Goal: Transaction & Acquisition: Download file/media

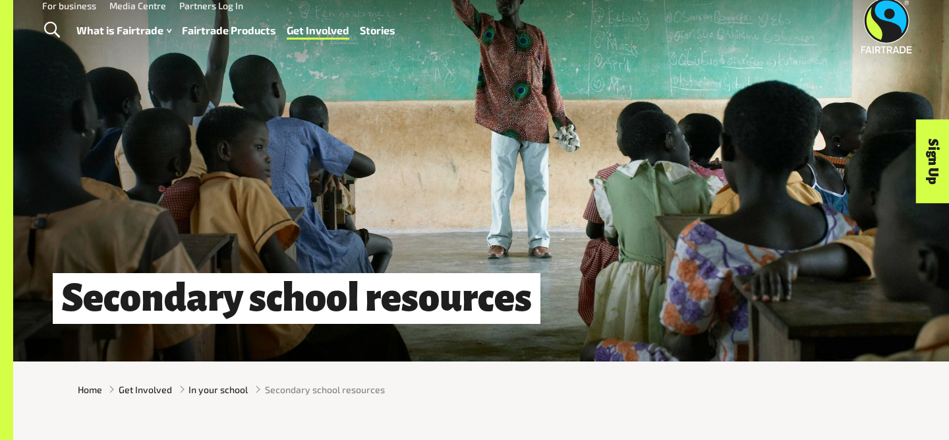
scroll to position [32, 0]
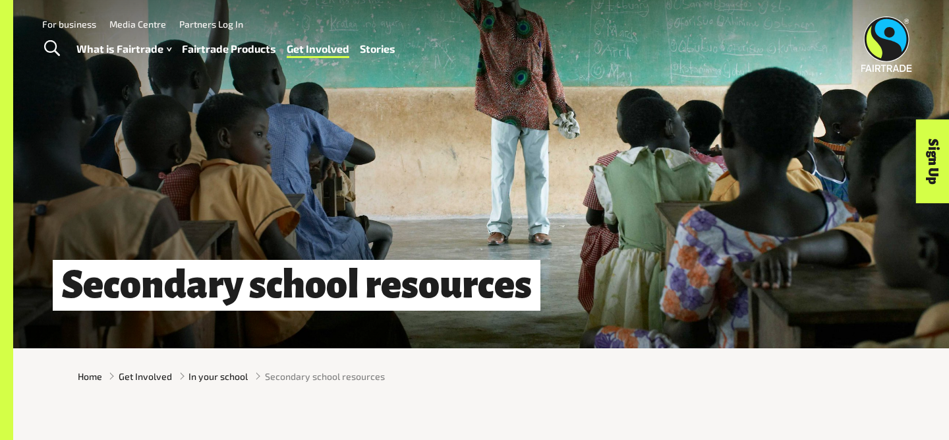
click at [255, 296] on h1 "Secondary school resources" at bounding box center [297, 285] width 488 height 51
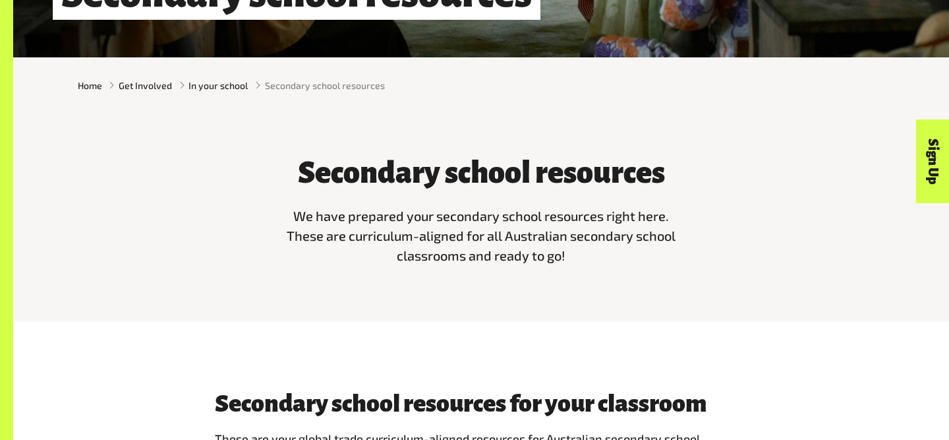
scroll to position [323, 0]
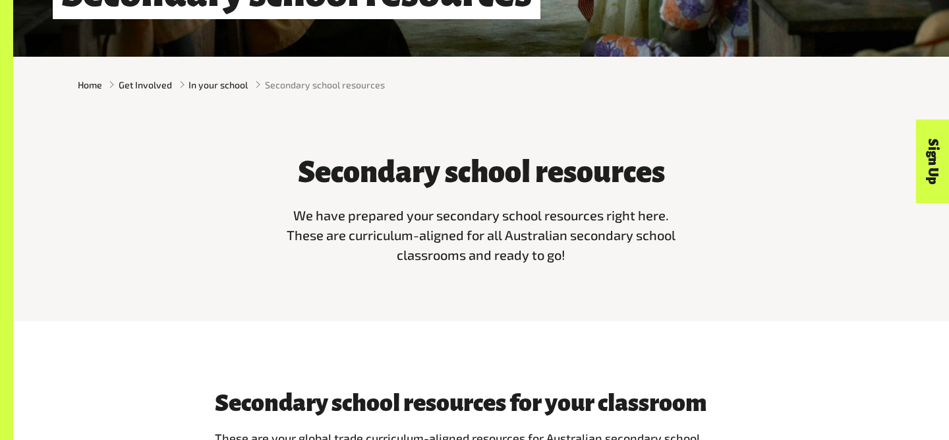
click at [479, 255] on span "We have prepared your secondary school resources right here. These are curricul…" at bounding box center [481, 234] width 389 height 55
click at [518, 210] on span "We have prepared your secondary school resources right here. These are curricul…" at bounding box center [481, 234] width 389 height 55
click at [534, 181] on h3 "Secondary school resources" at bounding box center [482, 172] width 396 height 33
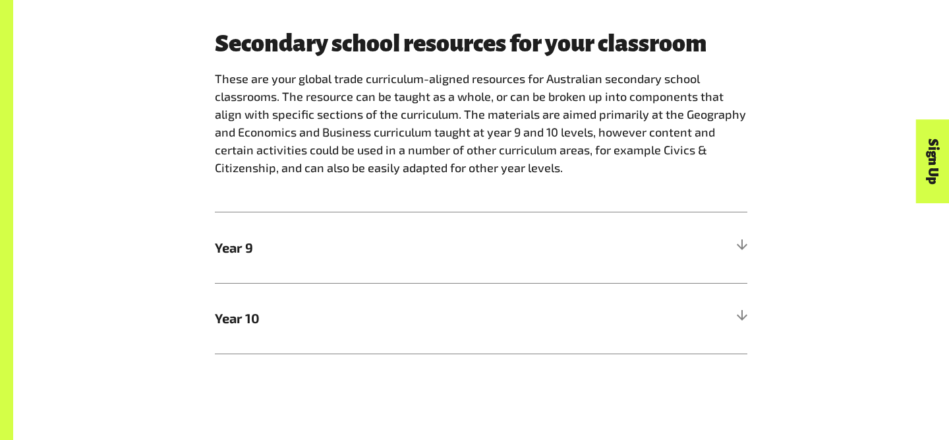
scroll to position [686, 0]
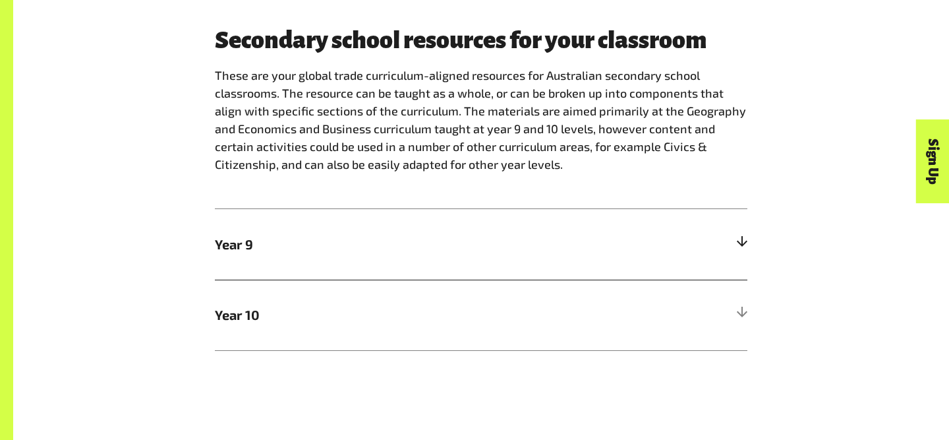
click at [546, 244] on span "Year 9" at bounding box center [415, 244] width 400 height 20
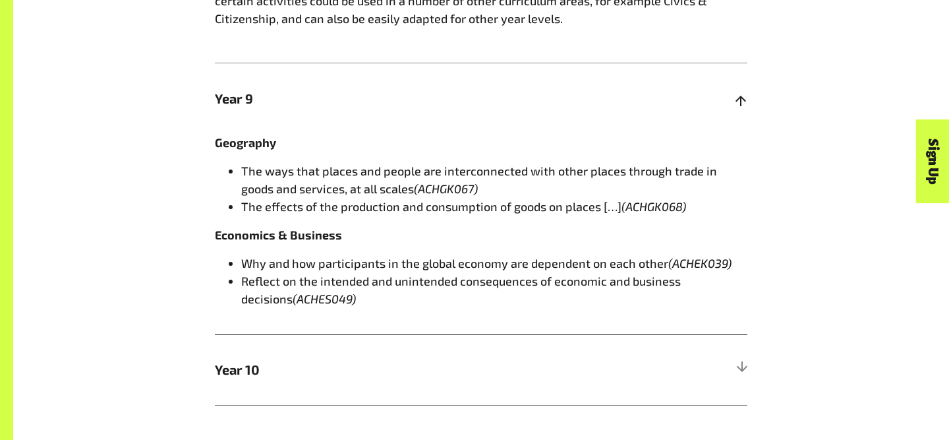
scroll to position [835, 0]
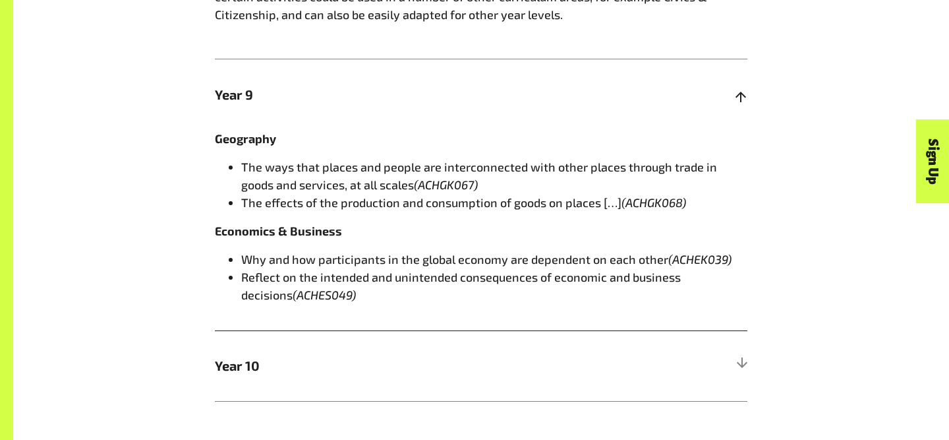
click at [519, 204] on span "The effects of the production and consumption of goods on places […] (ACHGK068)" at bounding box center [463, 202] width 445 height 15
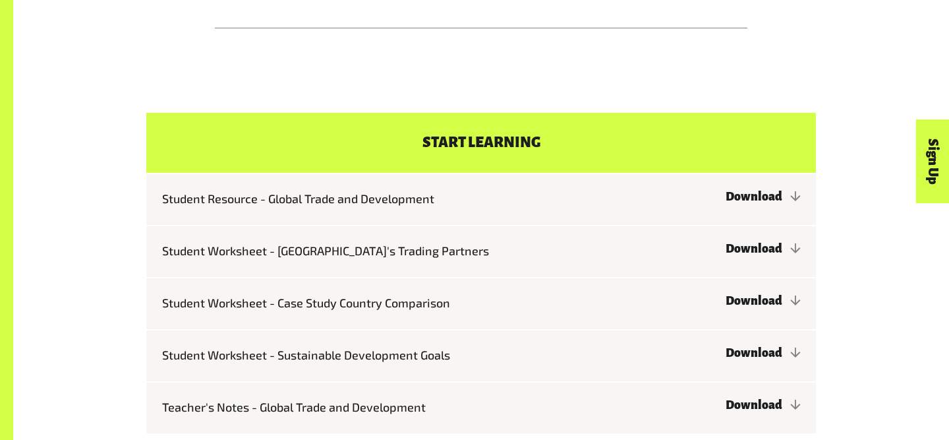
scroll to position [1210, 0]
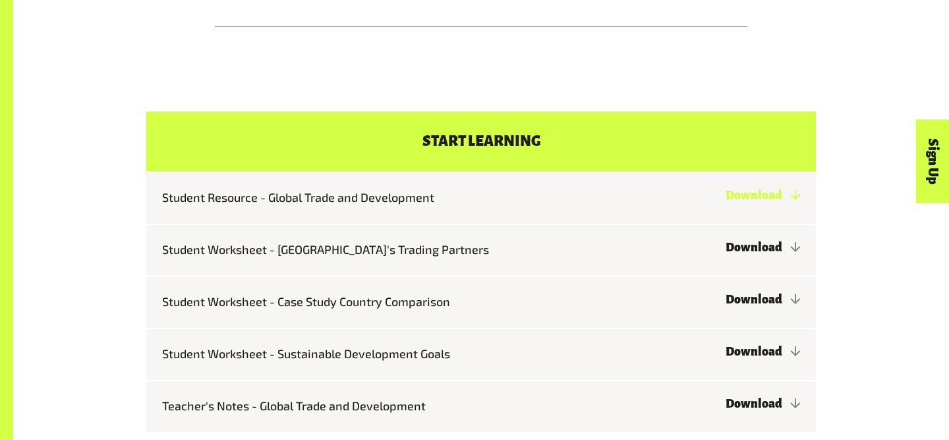
click at [754, 190] on link "Download" at bounding box center [763, 195] width 75 height 13
click at [758, 297] on link "Download" at bounding box center [763, 299] width 75 height 13
click at [758, 246] on link "Download" at bounding box center [763, 247] width 75 height 13
click at [757, 349] on link "Download" at bounding box center [763, 351] width 75 height 13
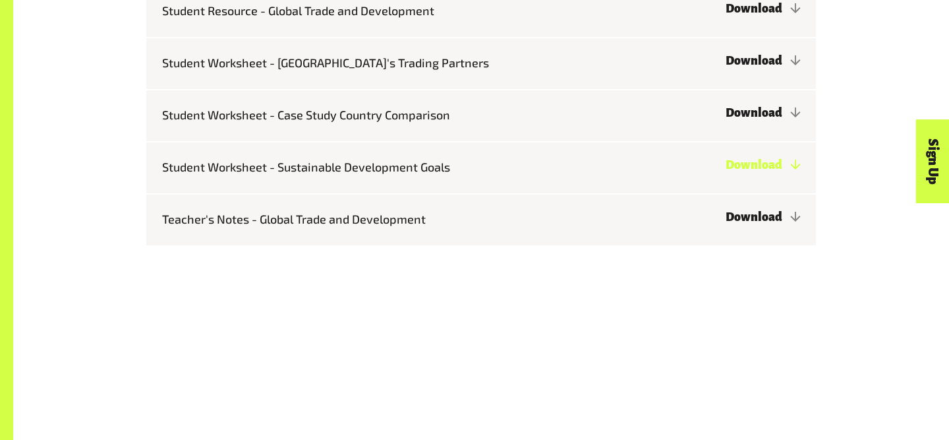
scroll to position [1399, 0]
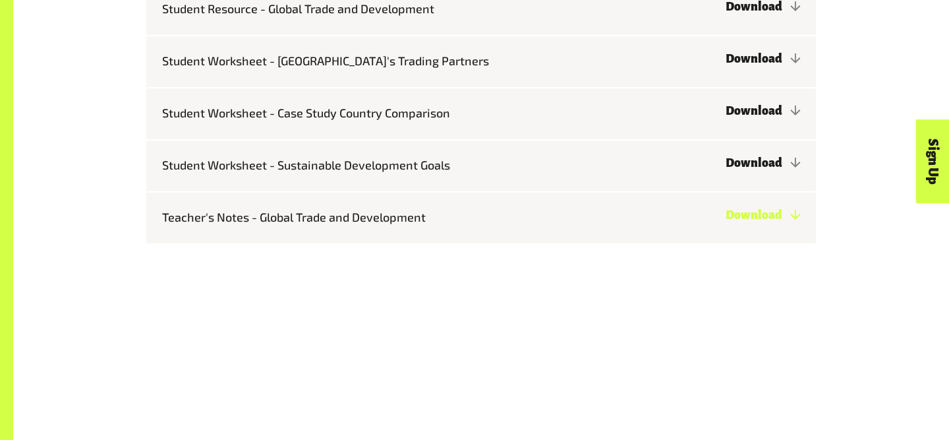
click at [760, 220] on link "Download" at bounding box center [763, 214] width 75 height 13
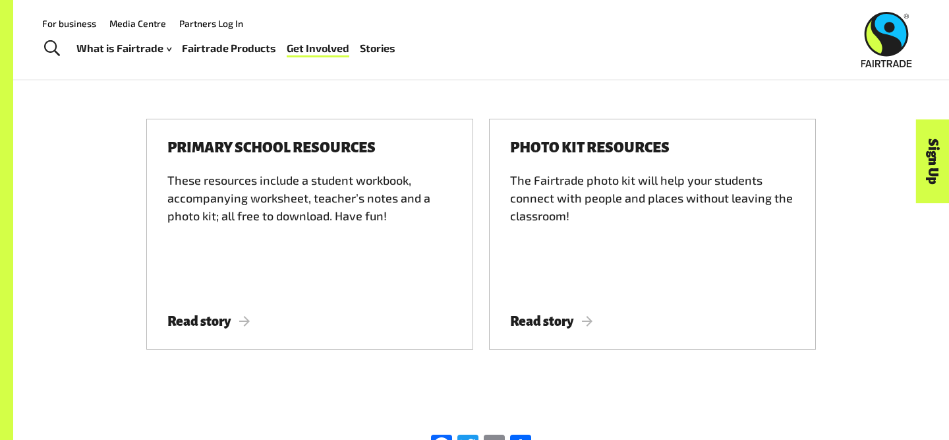
scroll to position [1645, 0]
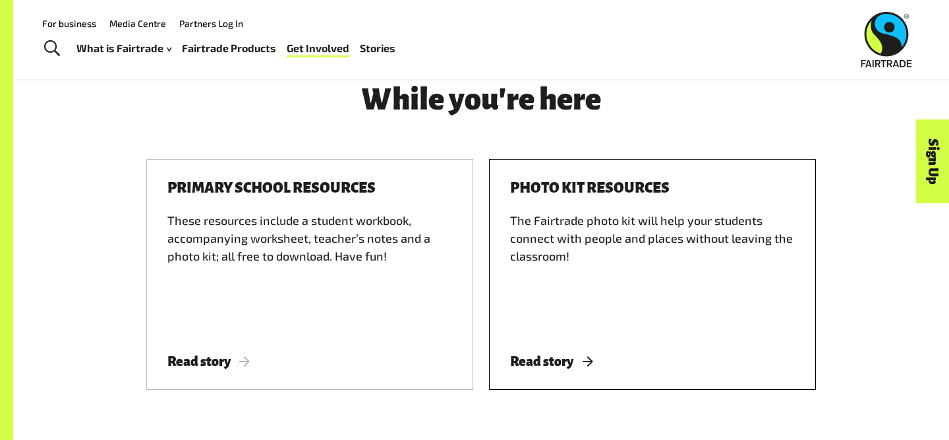
click at [555, 355] on span "Read story" at bounding box center [551, 361] width 82 height 15
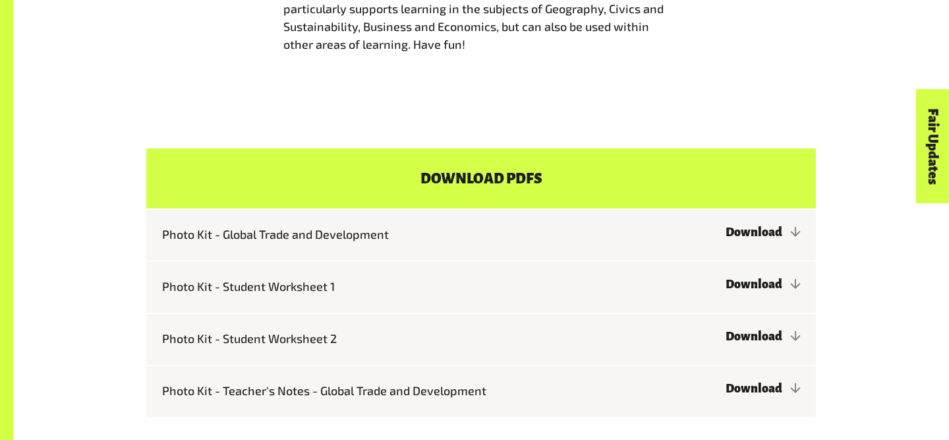
scroll to position [975, 0]
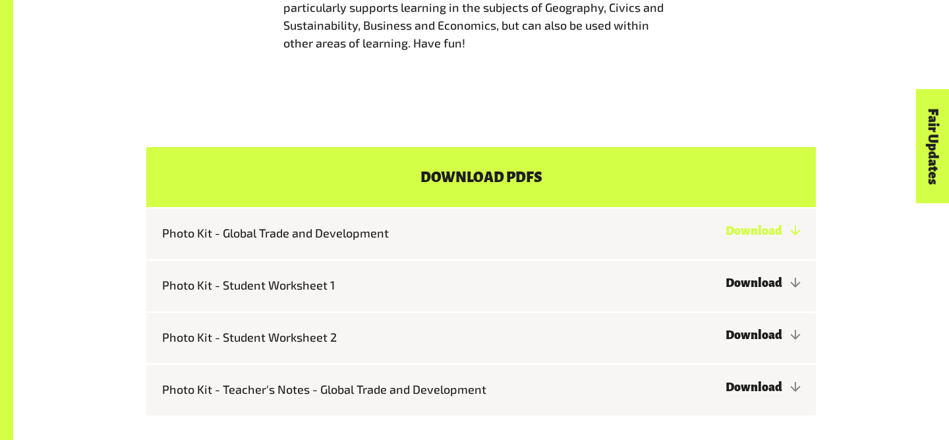
click at [726, 237] on link "Download" at bounding box center [763, 230] width 75 height 13
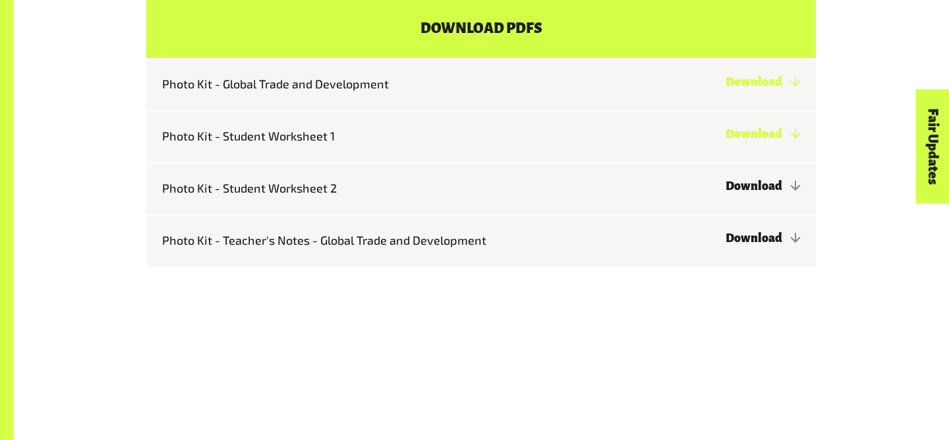
scroll to position [1126, 0]
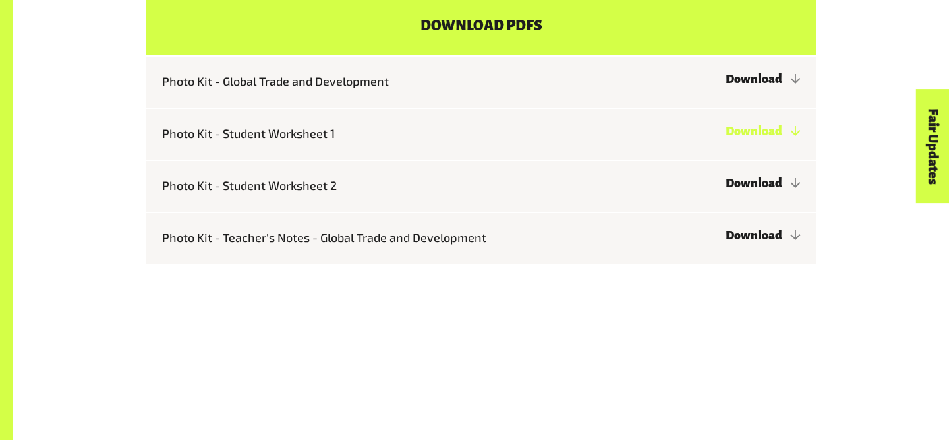
click at [726, 138] on link "Download" at bounding box center [763, 131] width 75 height 13
click at [726, 190] on link "Download" at bounding box center [763, 183] width 75 height 13
click at [726, 242] on link "Download" at bounding box center [763, 235] width 75 height 13
click at [517, 307] on div "Download PDFs Photo Kit - Global Trade and Development Download Photo Kit - Stu…" at bounding box center [481, 130] width 936 height 354
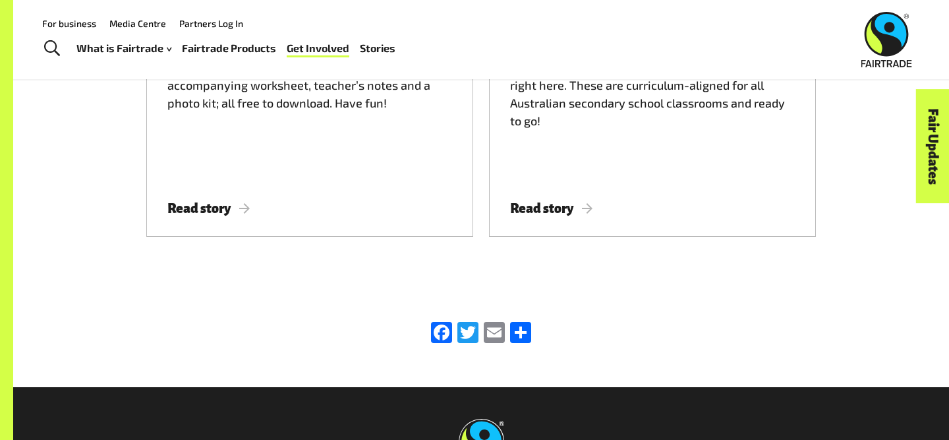
scroll to position [1540, 0]
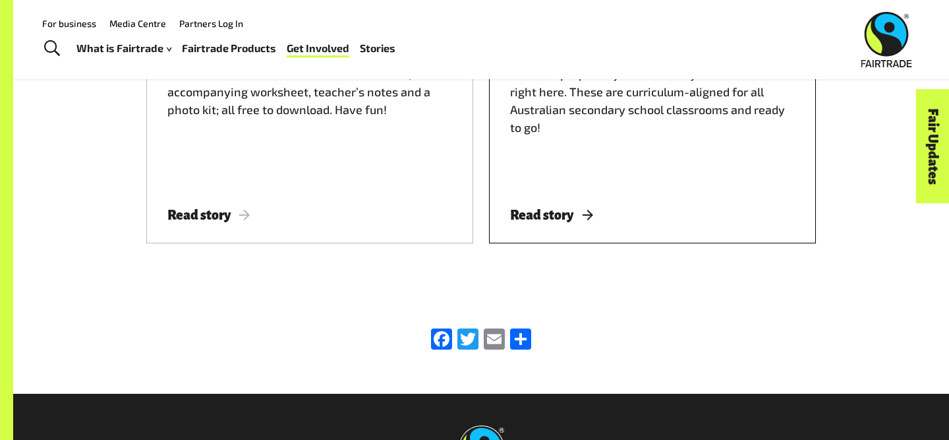
click at [555, 237] on div "Secondary school resources We have prepared your secondary school resources rig…" at bounding box center [652, 128] width 327 height 231
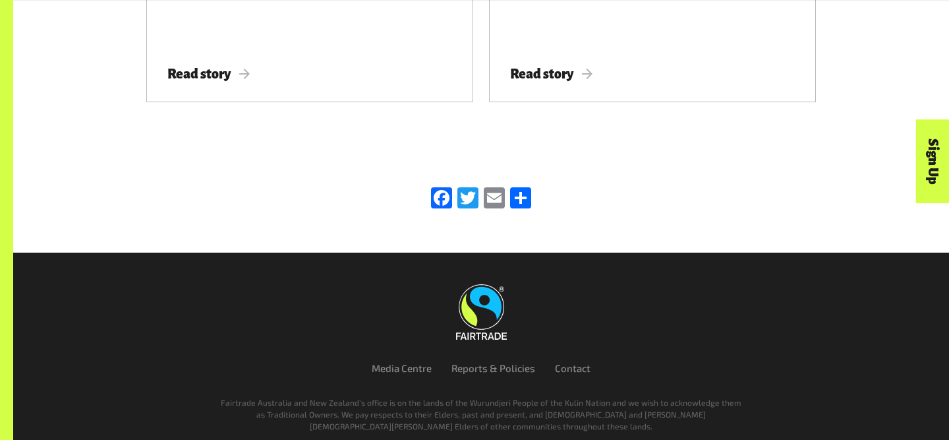
scroll to position [1768, 0]
